Goal: Find specific page/section: Find specific page/section

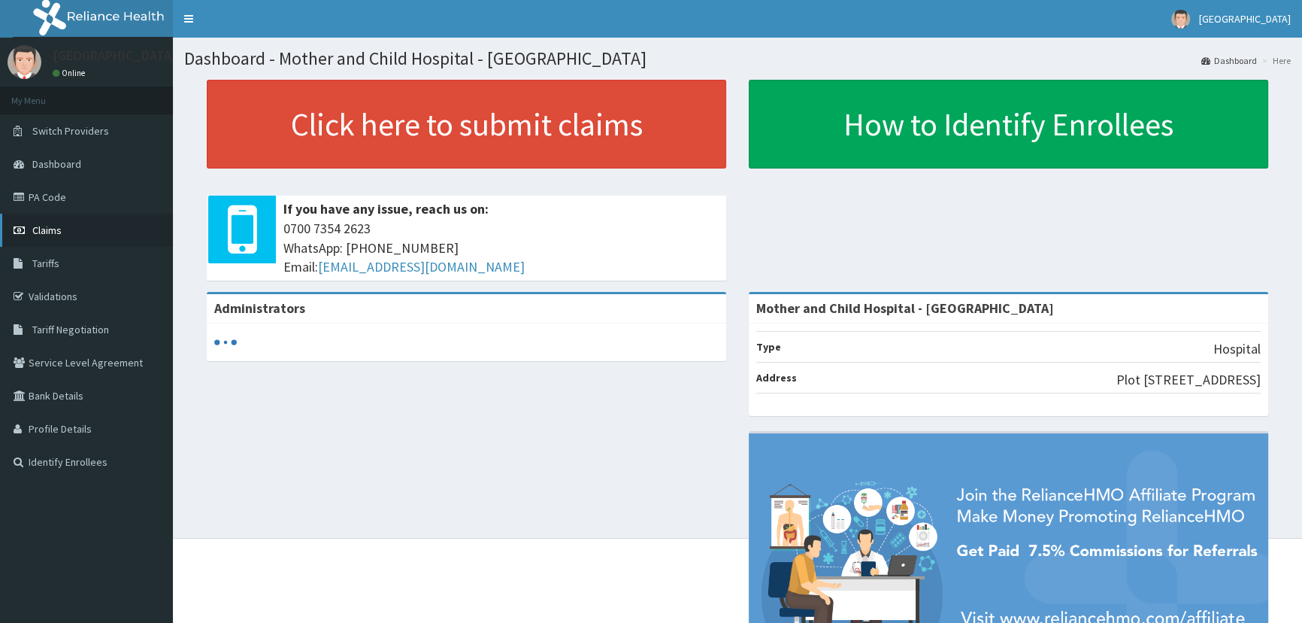
click at [35, 228] on span "Claims" at bounding box center [46, 230] width 29 height 14
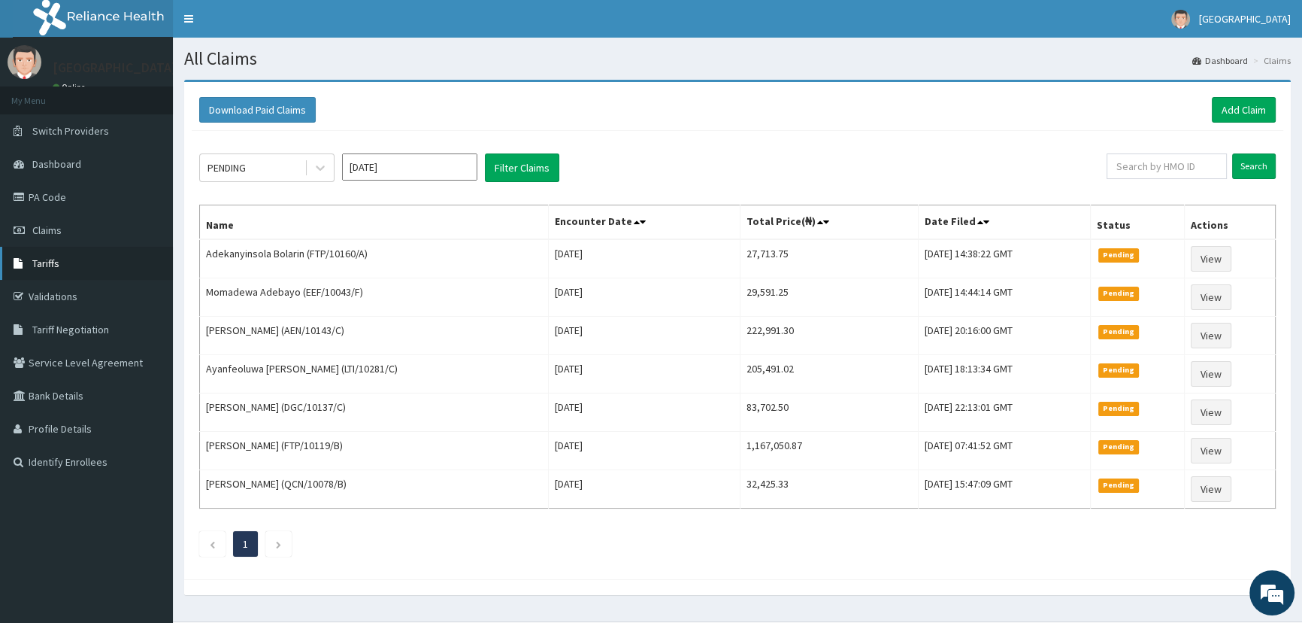
click at [41, 261] on span "Tariffs" at bounding box center [45, 263] width 27 height 14
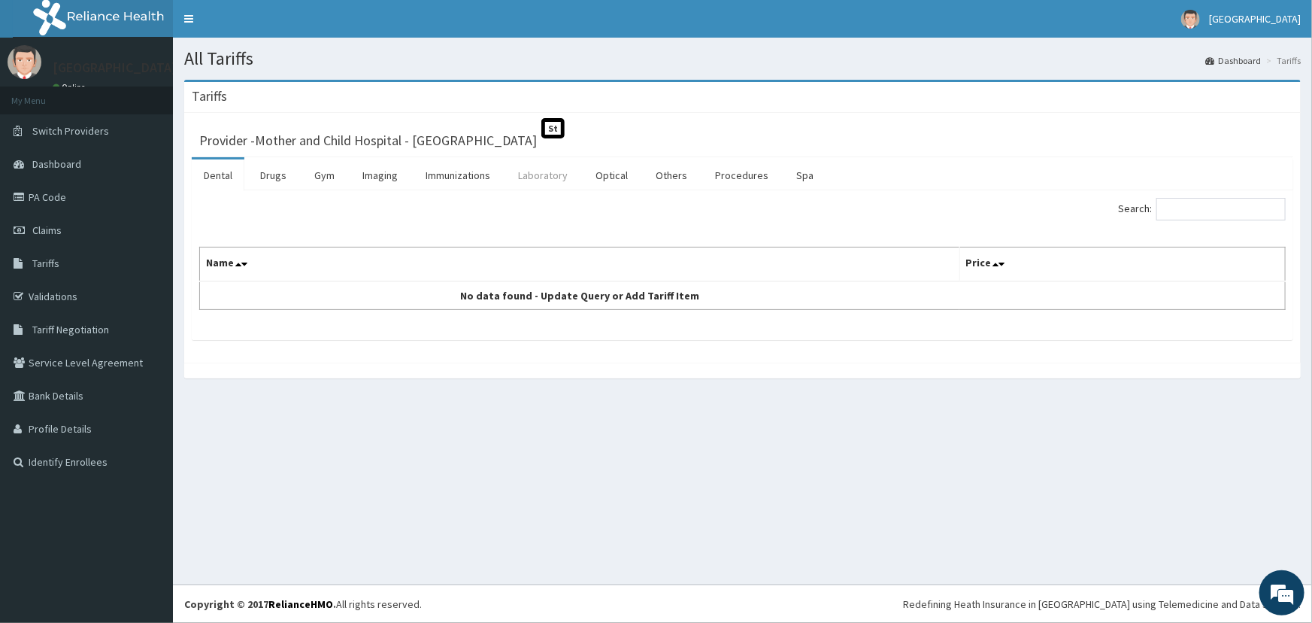
click at [549, 173] on link "Laboratory" at bounding box center [543, 175] width 74 height 32
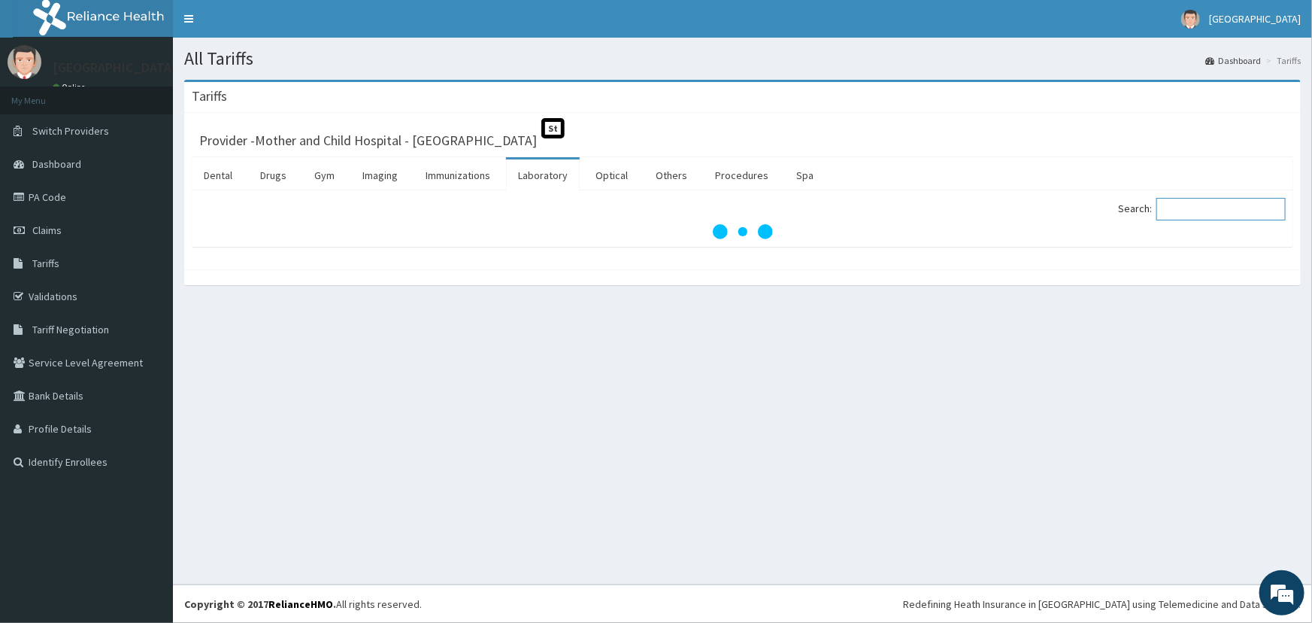
click at [1184, 210] on input "Search:" at bounding box center [1221, 209] width 129 height 23
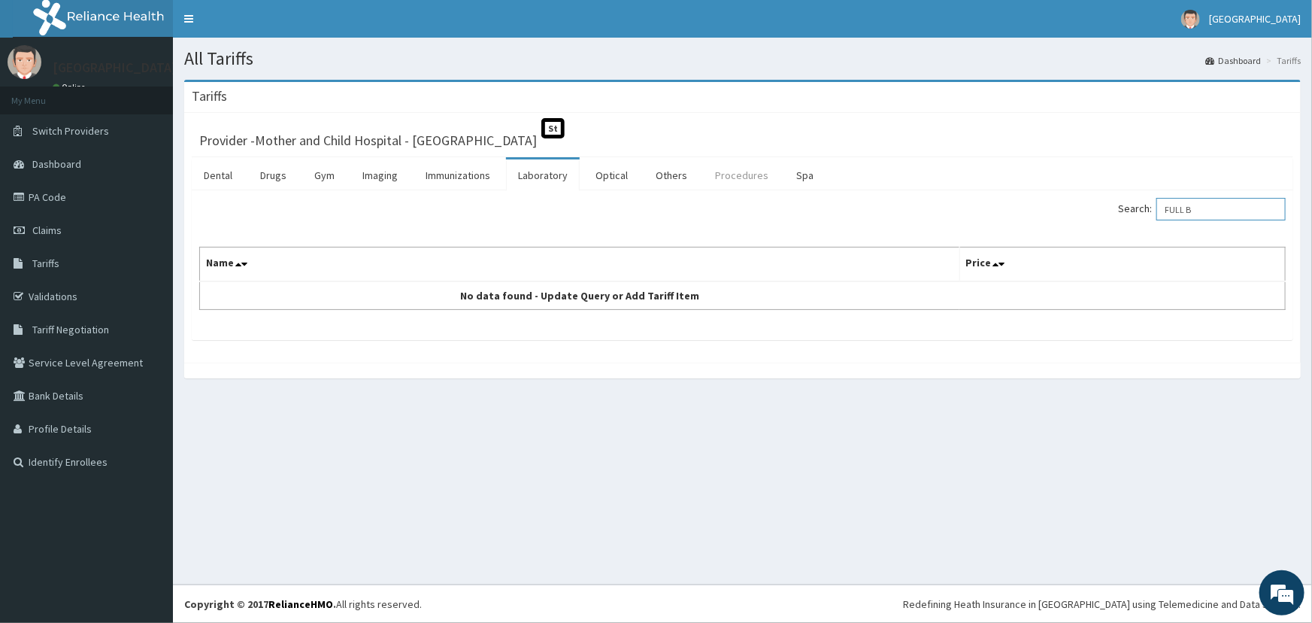
type input "FULL B"
click at [725, 170] on link "Procedures" at bounding box center [741, 175] width 77 height 32
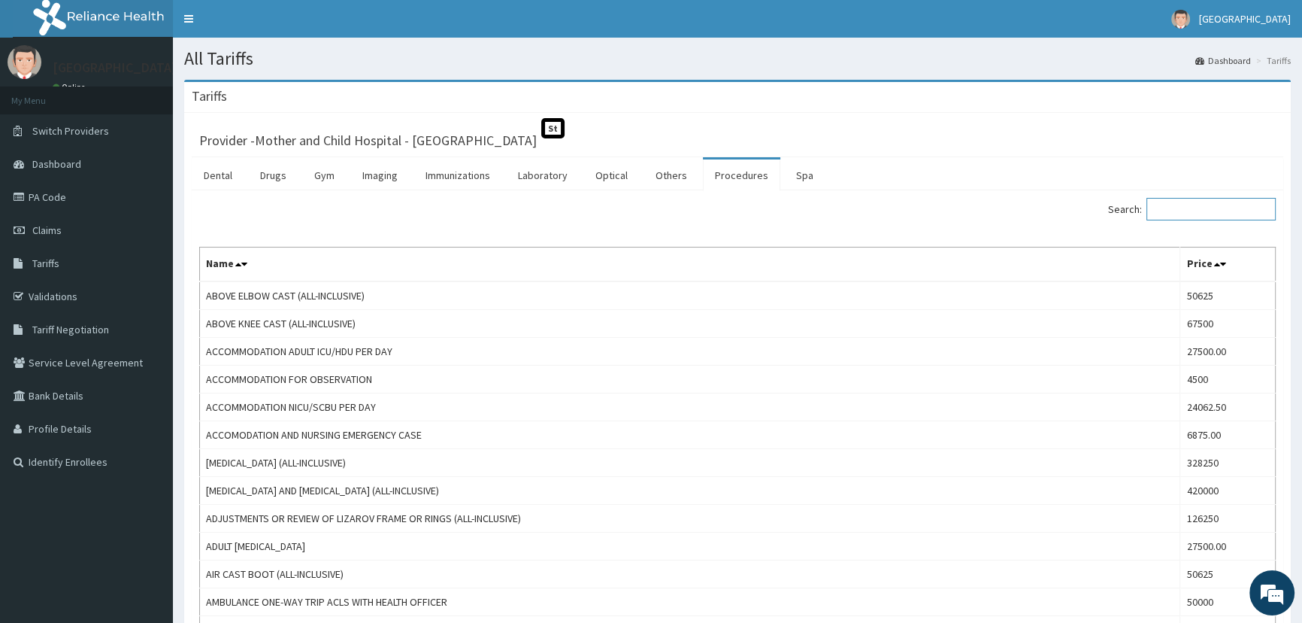
click at [1187, 211] on input "Search:" at bounding box center [1211, 209] width 129 height 23
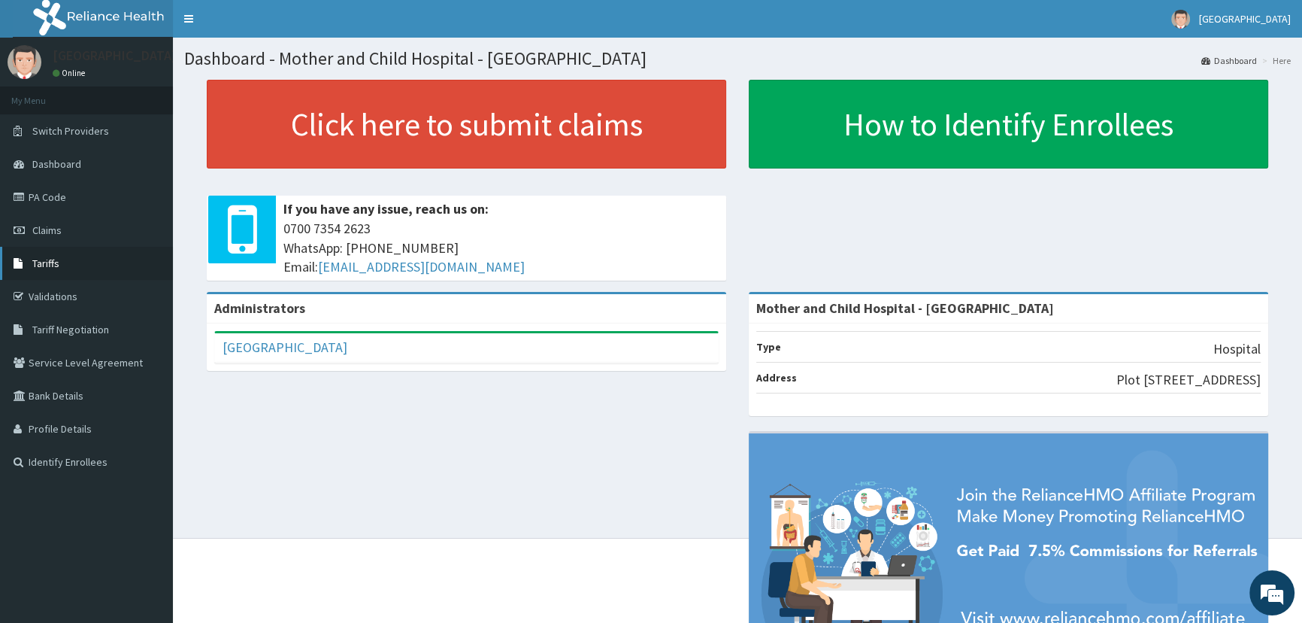
click at [47, 263] on span "Tariffs" at bounding box center [45, 263] width 27 height 14
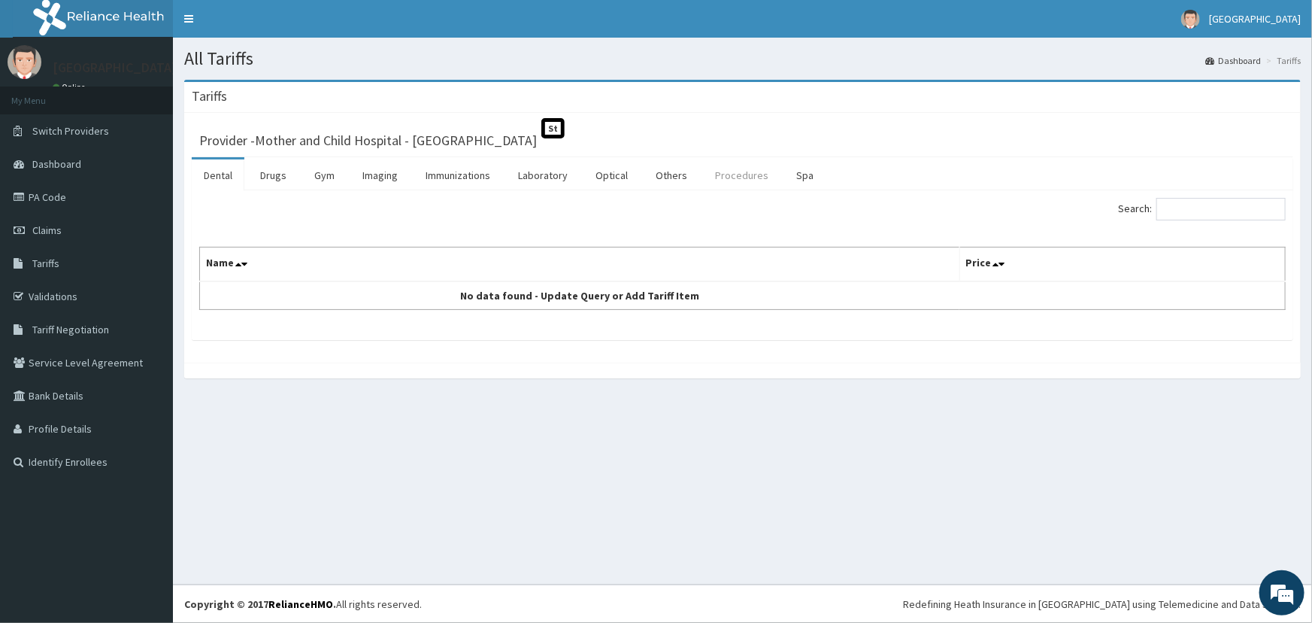
click at [737, 174] on link "Procedures" at bounding box center [741, 175] width 77 height 32
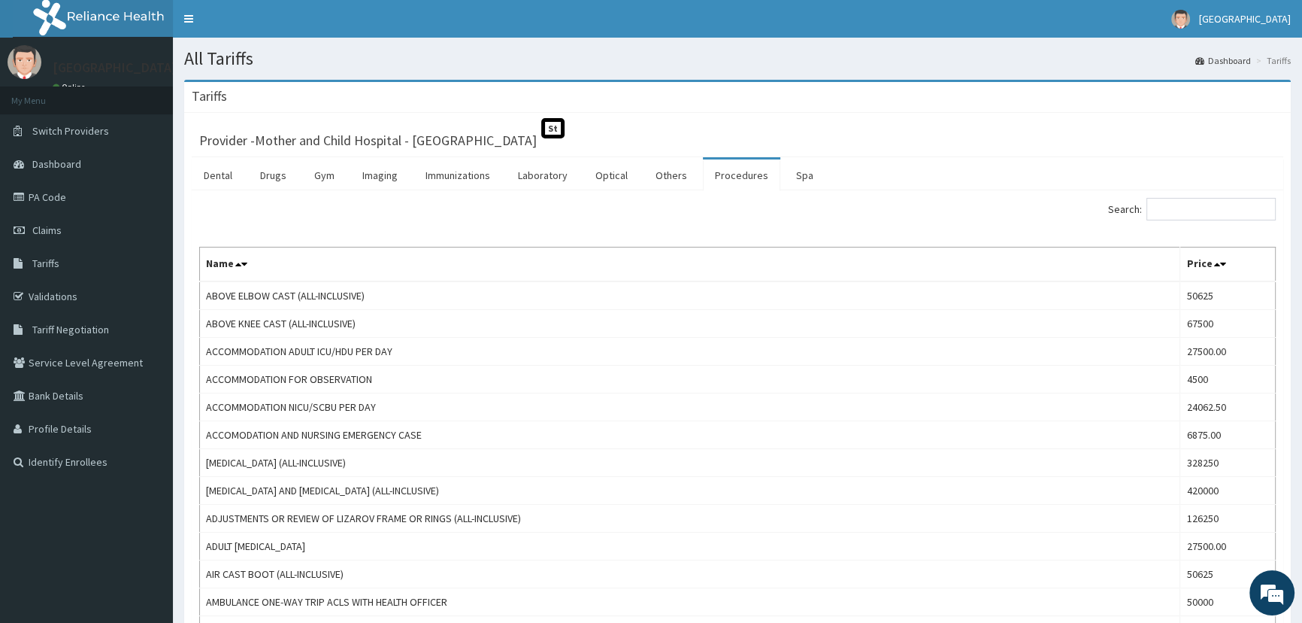
click at [1163, 218] on input "Search:" at bounding box center [1211, 209] width 129 height 23
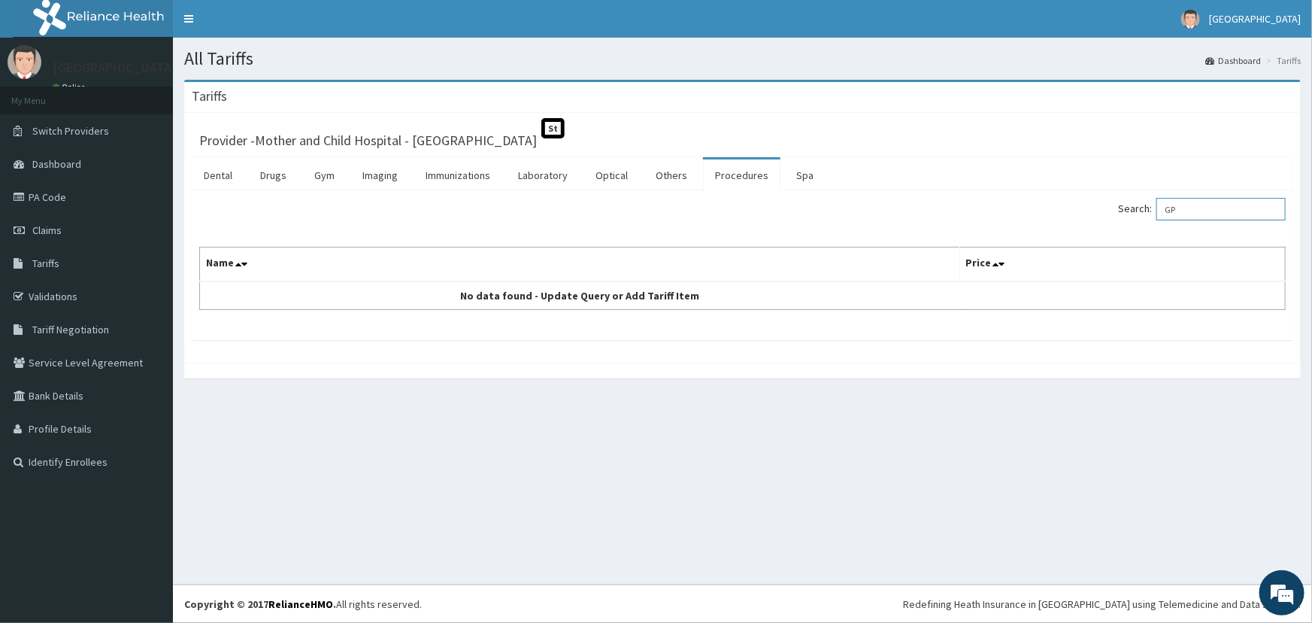
type input "G"
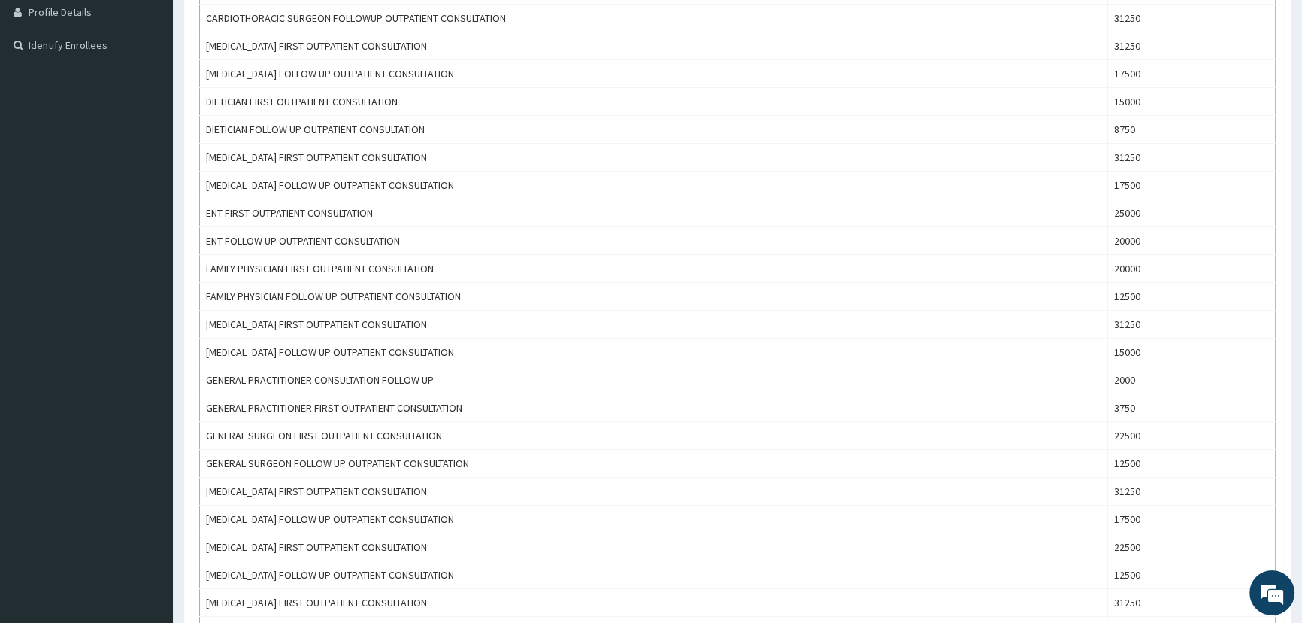
scroll to position [684, 0]
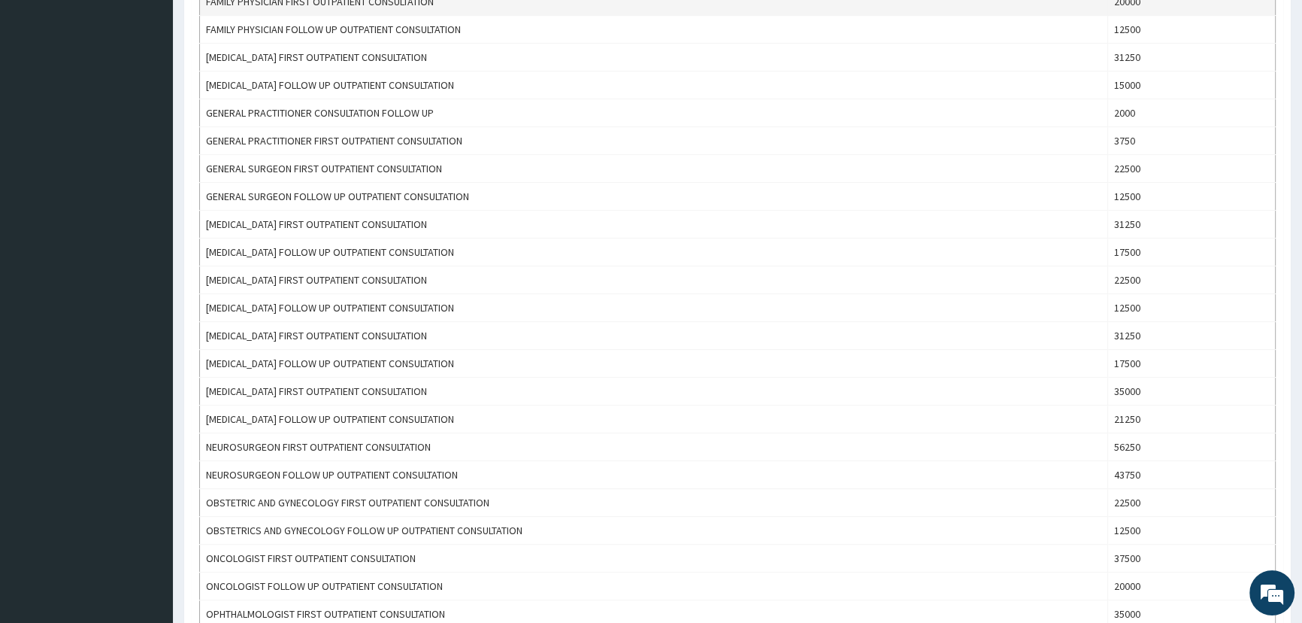
type input "CONSULTA"
